Goal: Transaction & Acquisition: Purchase product/service

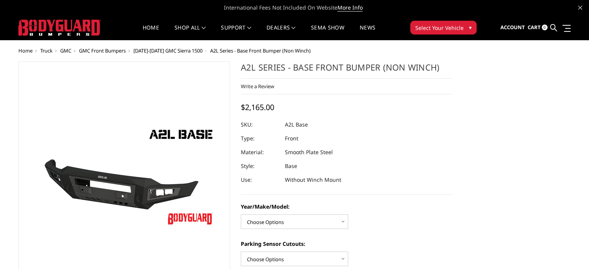
click at [469, 31] on span "▾" at bounding box center [470, 27] width 3 height 8
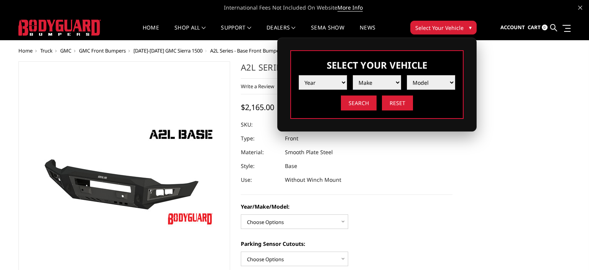
click at [299, 75] on select "Year 2025 2024 2023 2022 2021 2020 2019 2018 2017 2016 2015 2014 2013 2012 2011…" at bounding box center [323, 82] width 48 height 15
select select "yr_2022"
click option "2022" at bounding box center [0, 0] width 0 height 0
click at [353, 75] on select "Make Chevrolet Ford GMC Ram Toyota" at bounding box center [377, 82] width 48 height 15
select select "mk_chevrolet"
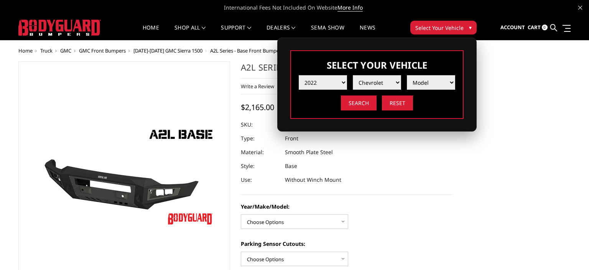
click option "Chevrolet" at bounding box center [0, 0] width 0 height 0
click at [407, 75] on select "Model Silverado 1500 Silverado 2500 / 3500 Silverado 4500 / 5500 / 6500" at bounding box center [431, 82] width 48 height 15
select select "md_silverado-2500-3500"
click option "Silverado 2500 / 3500" at bounding box center [0, 0] width 0 height 0
click at [356, 105] on input "Search" at bounding box center [359, 102] width 36 height 15
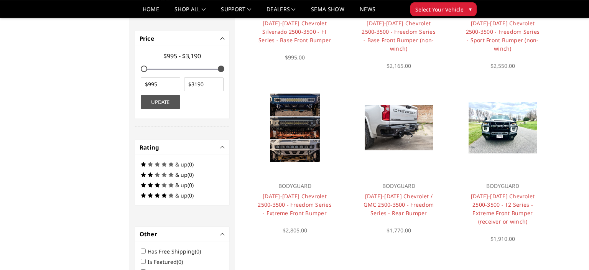
scroll to position [513, 0]
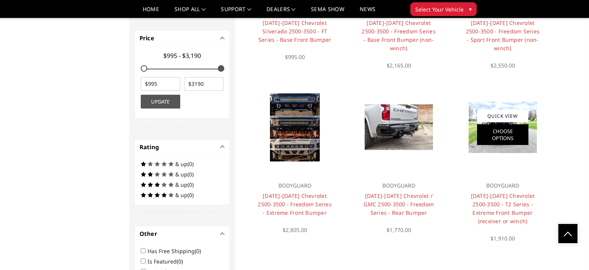
click at [519, 131] on link "Choose Options" at bounding box center [502, 134] width 51 height 21
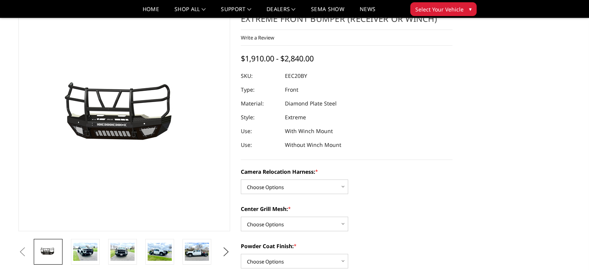
scroll to position [41, 0]
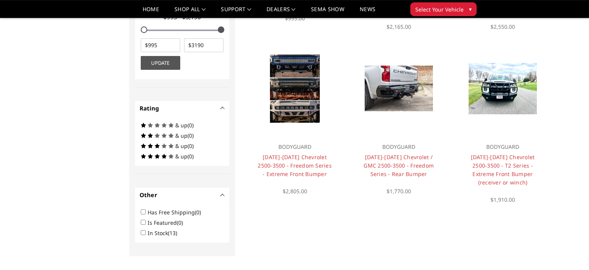
scroll to position [573, 0]
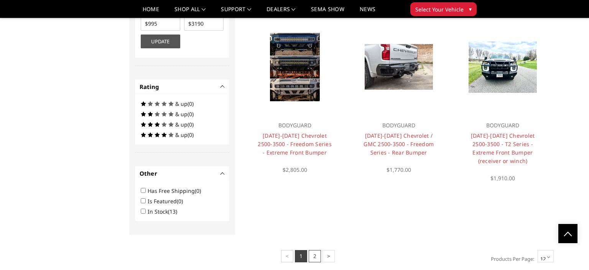
click at [316, 250] on link "2" at bounding box center [315, 256] width 12 height 12
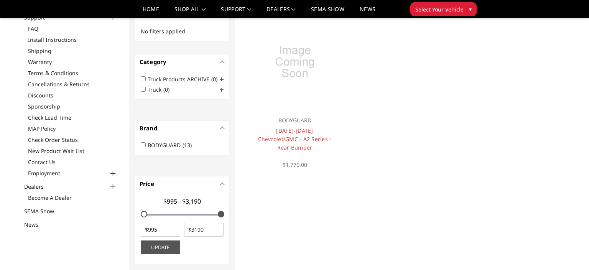
scroll to position [0, 0]
